Goal: Information Seeking & Learning: Find specific fact

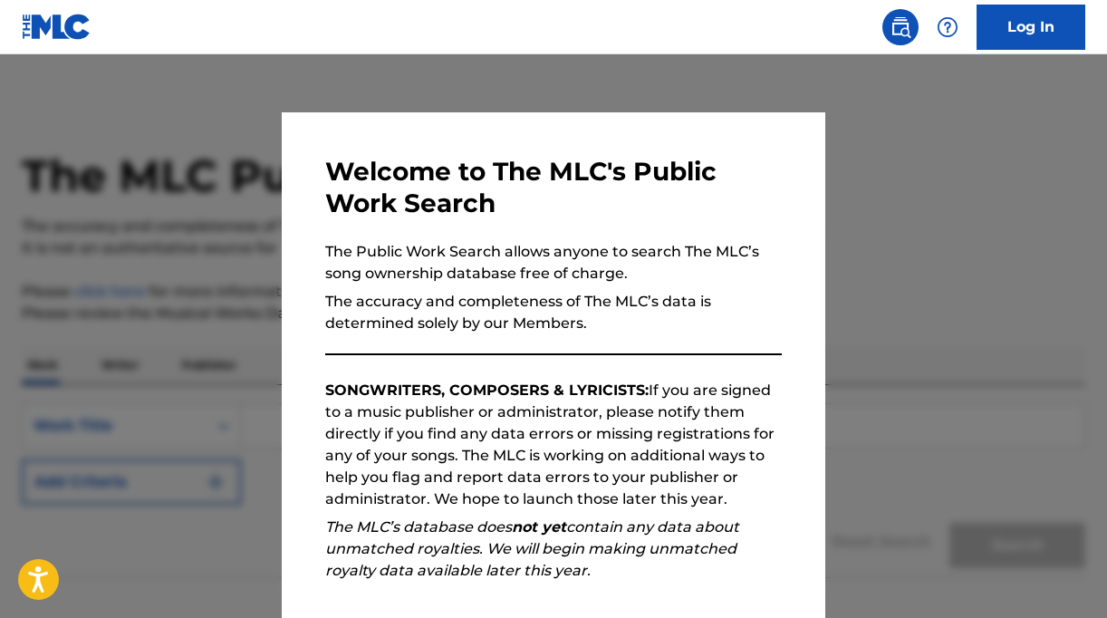
scroll to position [211, 0]
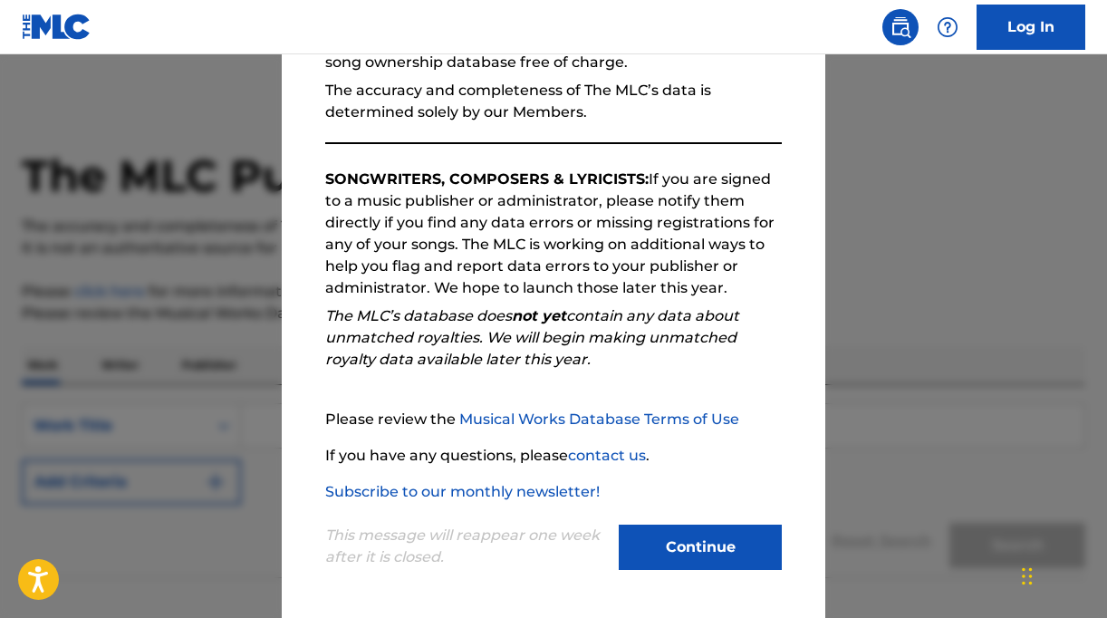
click at [690, 541] on button "Continue" at bounding box center [700, 547] width 163 height 45
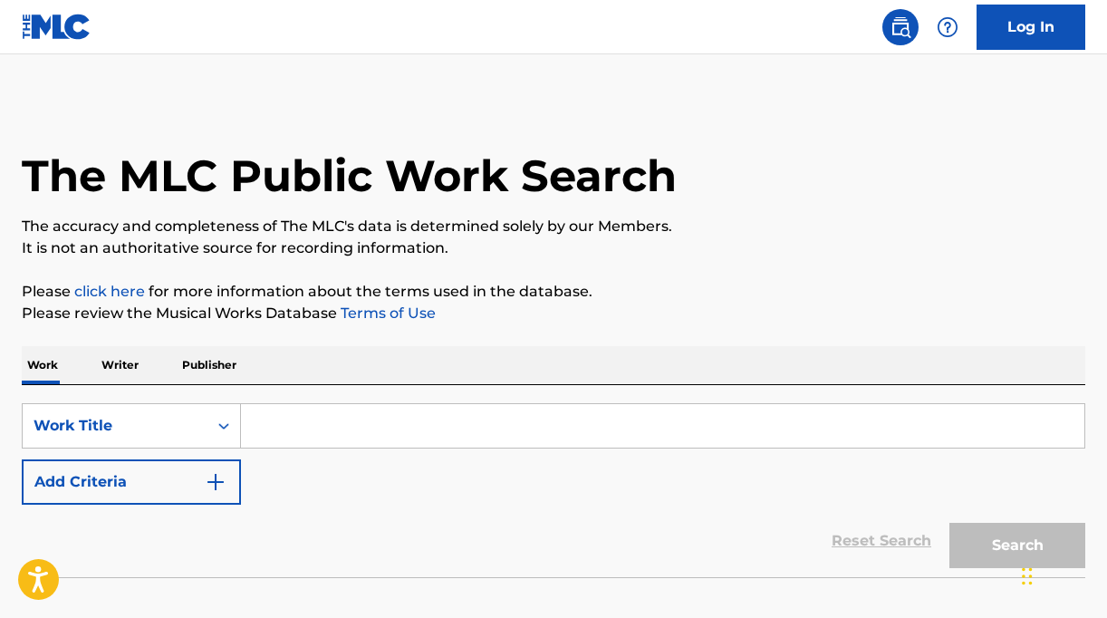
scroll to position [0, 0]
click at [111, 365] on p "Writer" at bounding box center [120, 365] width 48 height 38
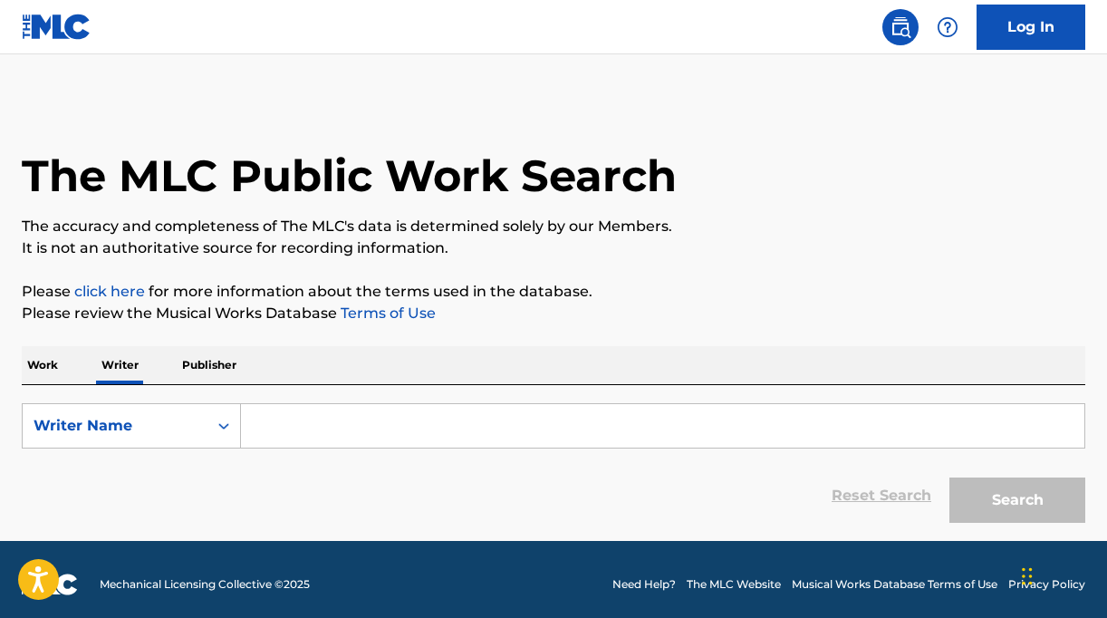
click at [285, 441] on input "Search Form" at bounding box center [662, 425] width 843 height 43
paste input "[PERSON_NAME] [PERSON_NAME]"
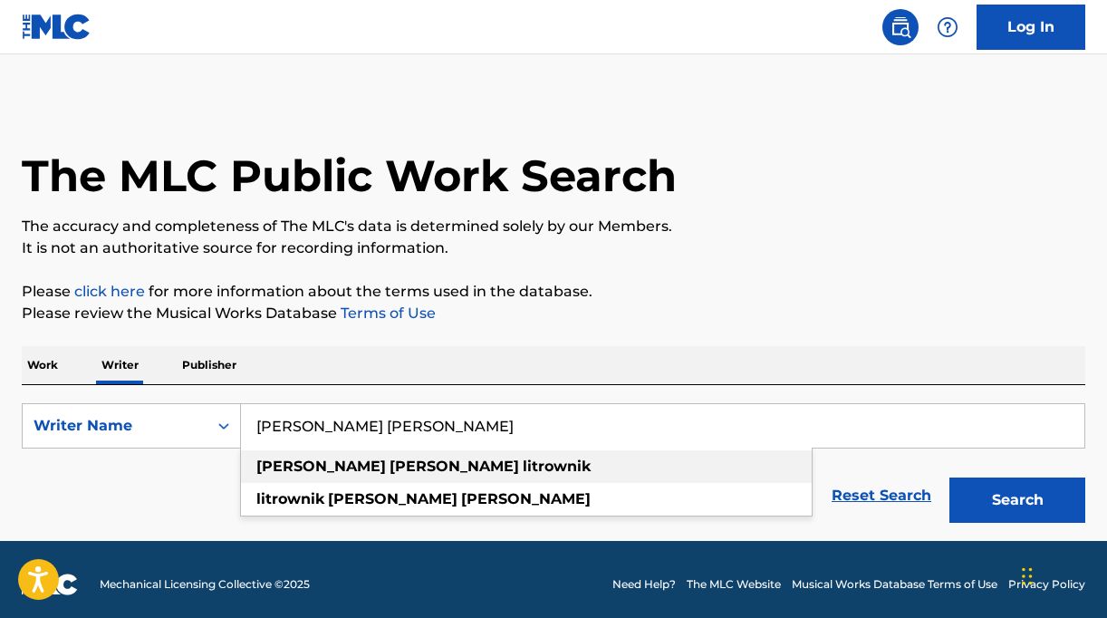
click at [540, 466] on div "[PERSON_NAME] [PERSON_NAME]" at bounding box center [526, 466] width 571 height 33
type input "[PERSON_NAME] [PERSON_NAME]"
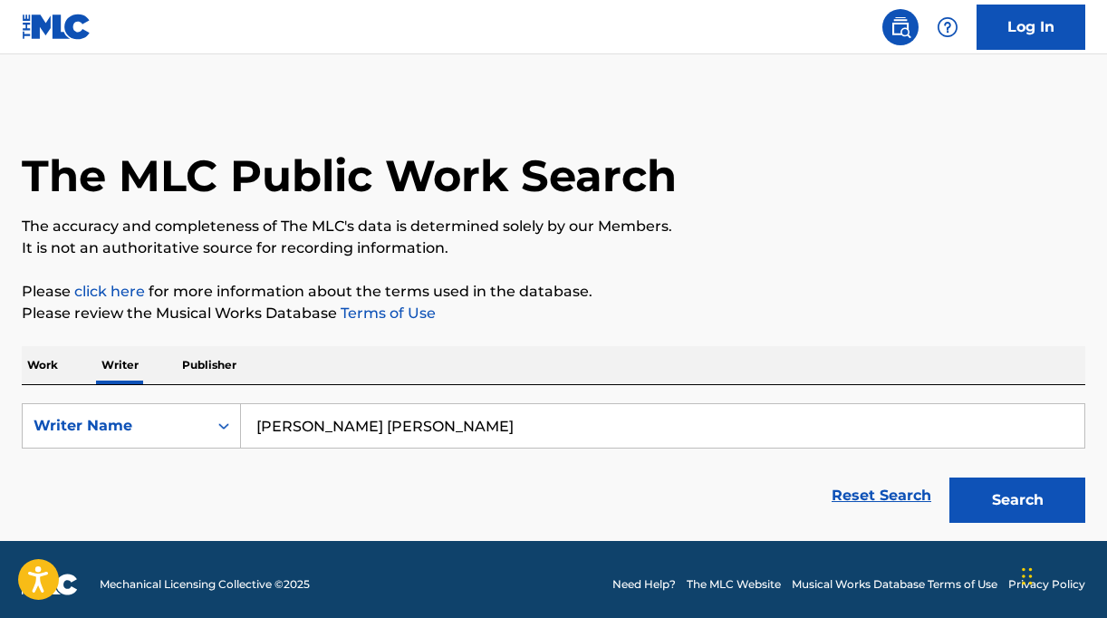
click at [987, 491] on button "Search" at bounding box center [1017, 499] width 136 height 45
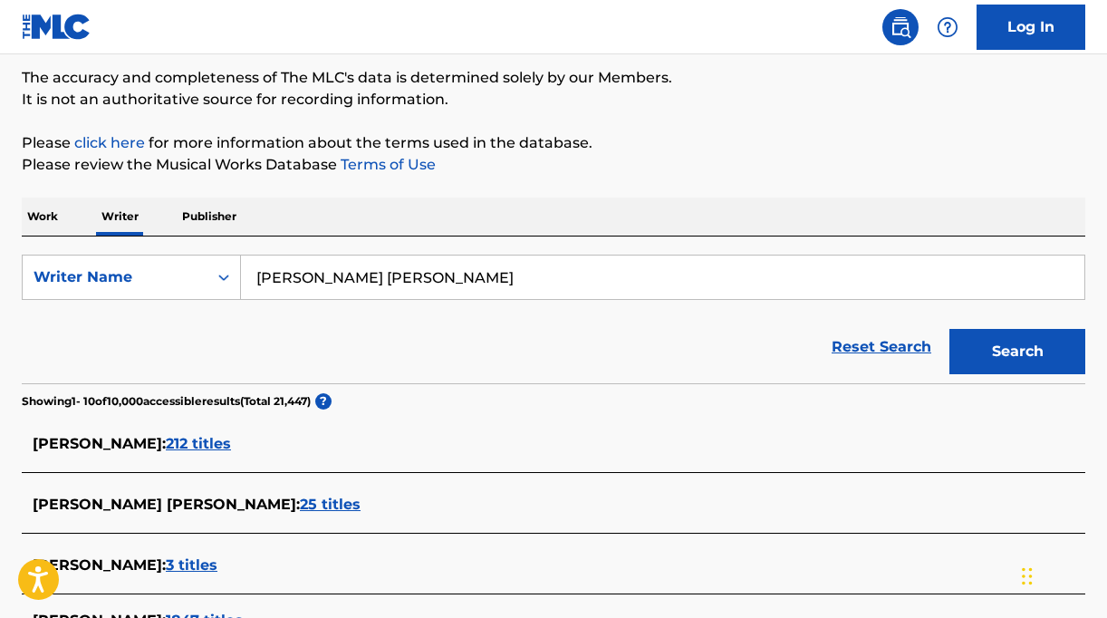
scroll to position [164, 0]
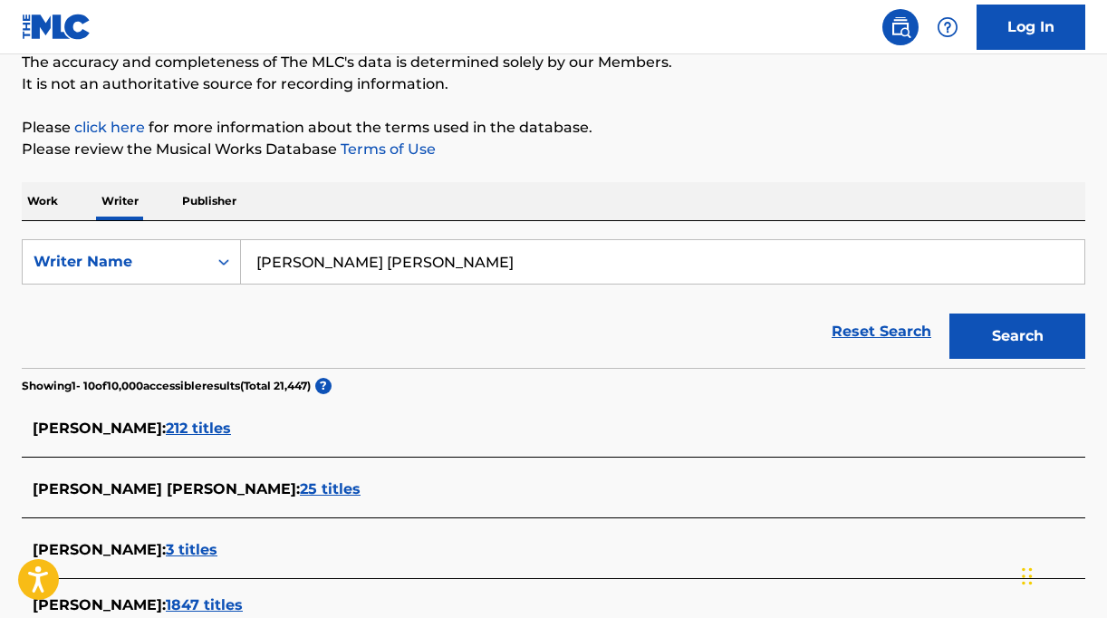
click at [226, 426] on span "212 titles" at bounding box center [198, 427] width 65 height 17
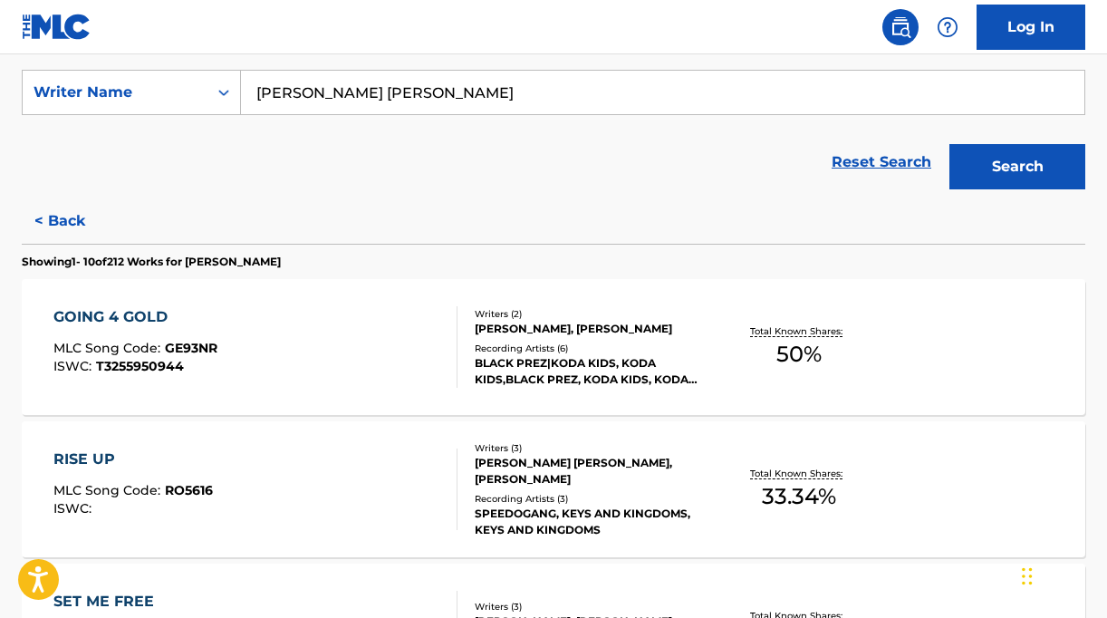
scroll to position [359, 0]
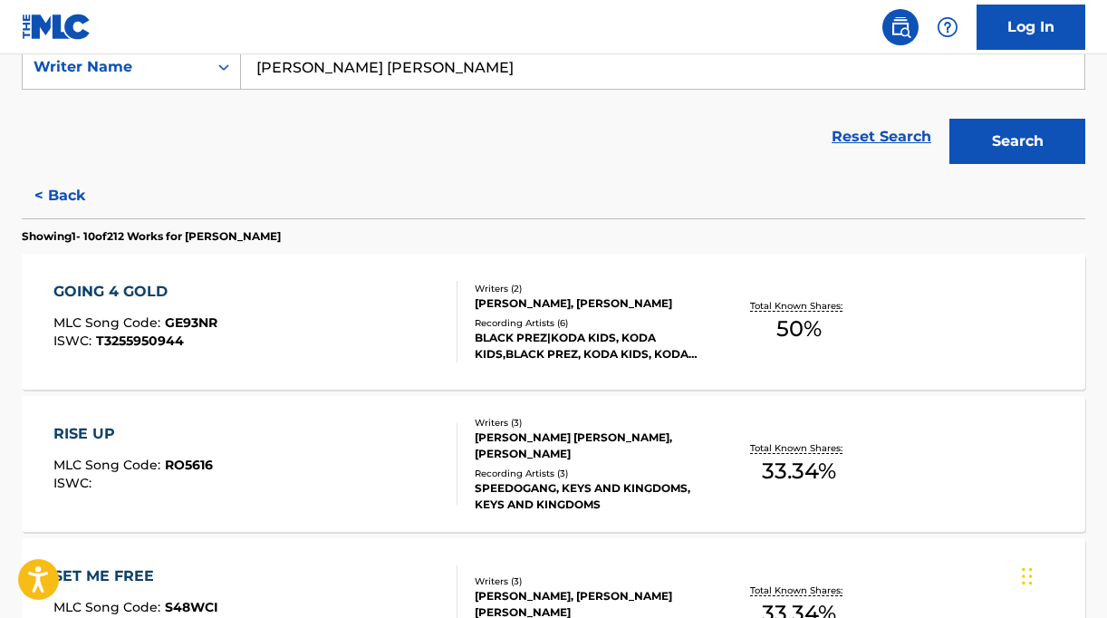
click at [578, 321] on div "Recording Artists ( 6 )" at bounding box center [593, 323] width 236 height 14
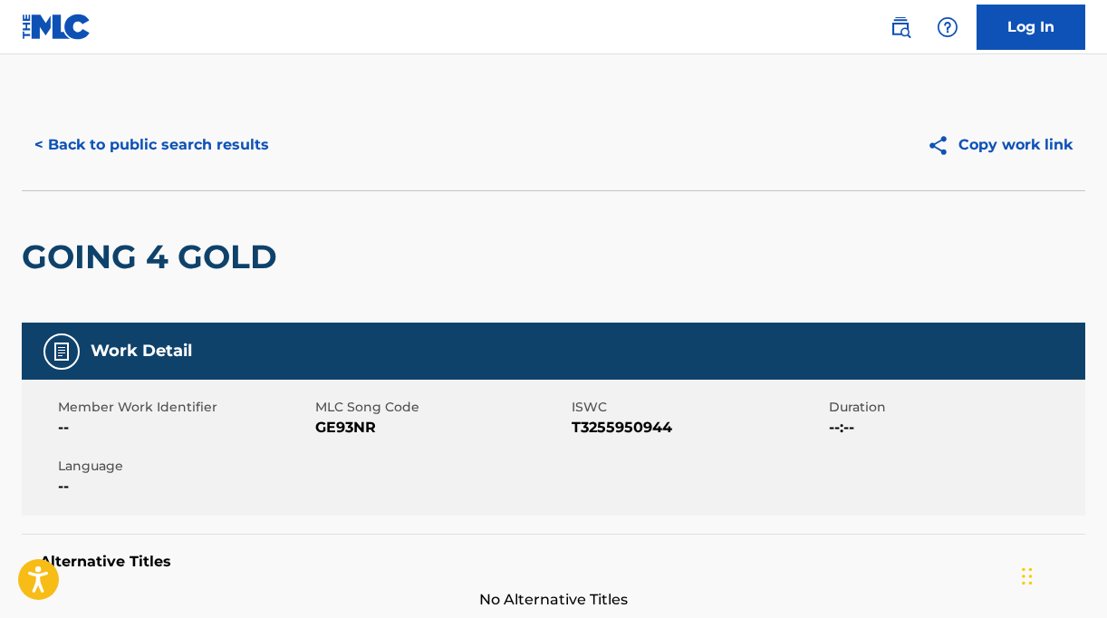
click at [76, 149] on button "< Back to public search results" at bounding box center [152, 144] width 260 height 45
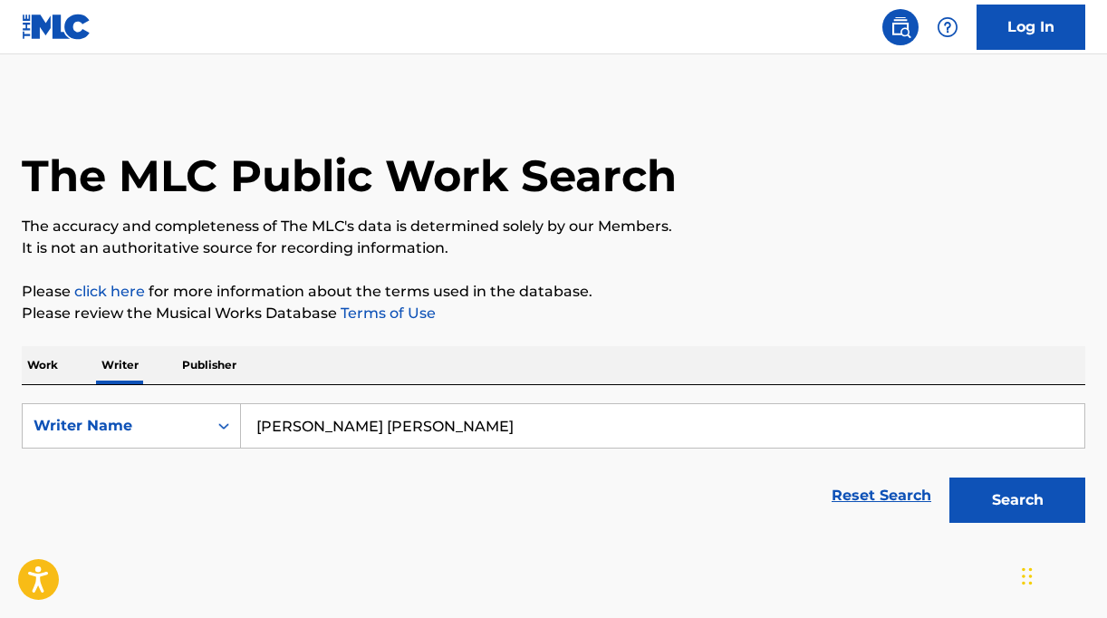
scroll to position [65, 0]
